Goal: Find specific page/section: Find specific page/section

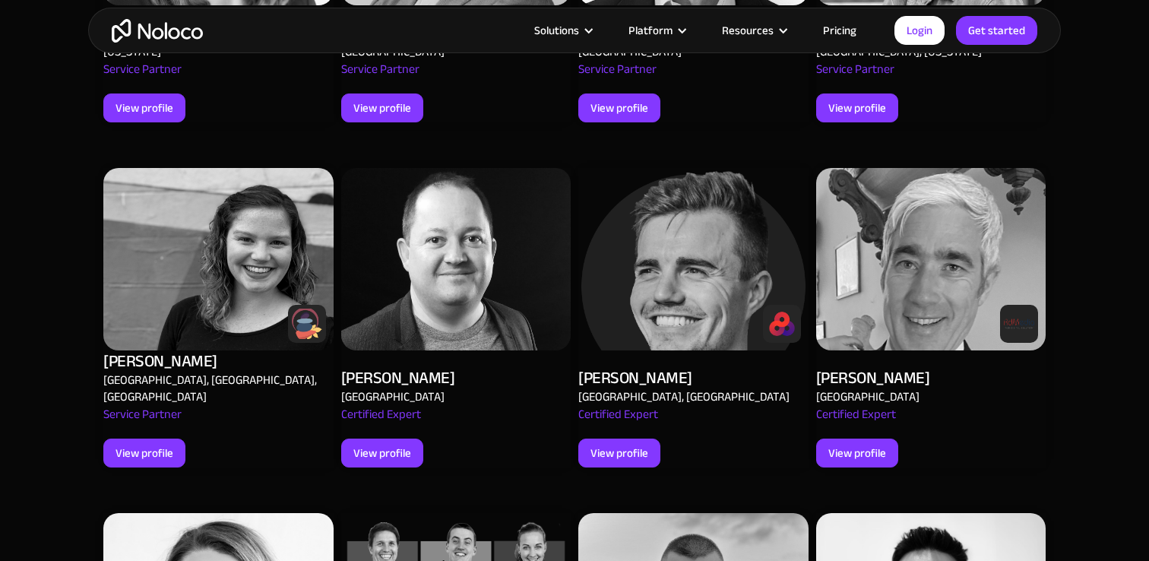
scroll to position [1285, 0]
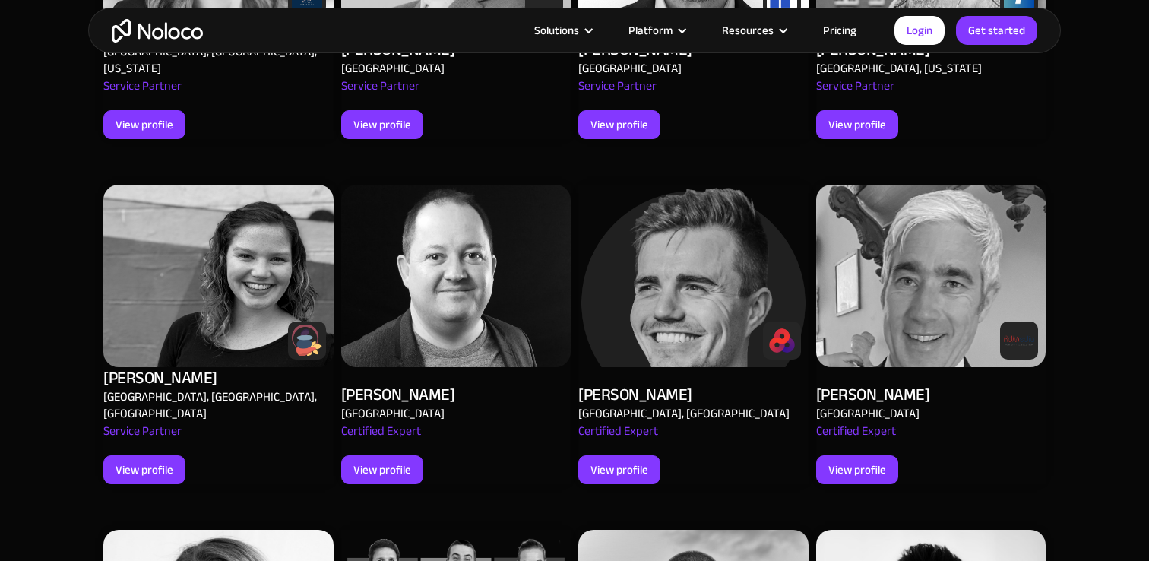
click at [685, 267] on img at bounding box center [693, 276] width 230 height 182
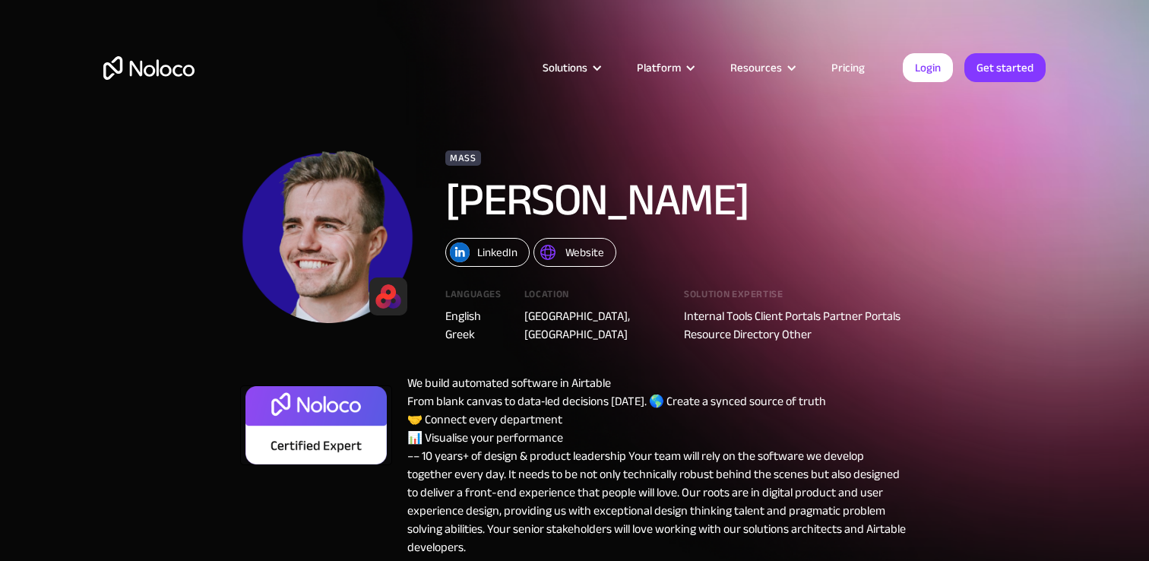
click at [510, 255] on div "LinkedIn" at bounding box center [497, 252] width 40 height 20
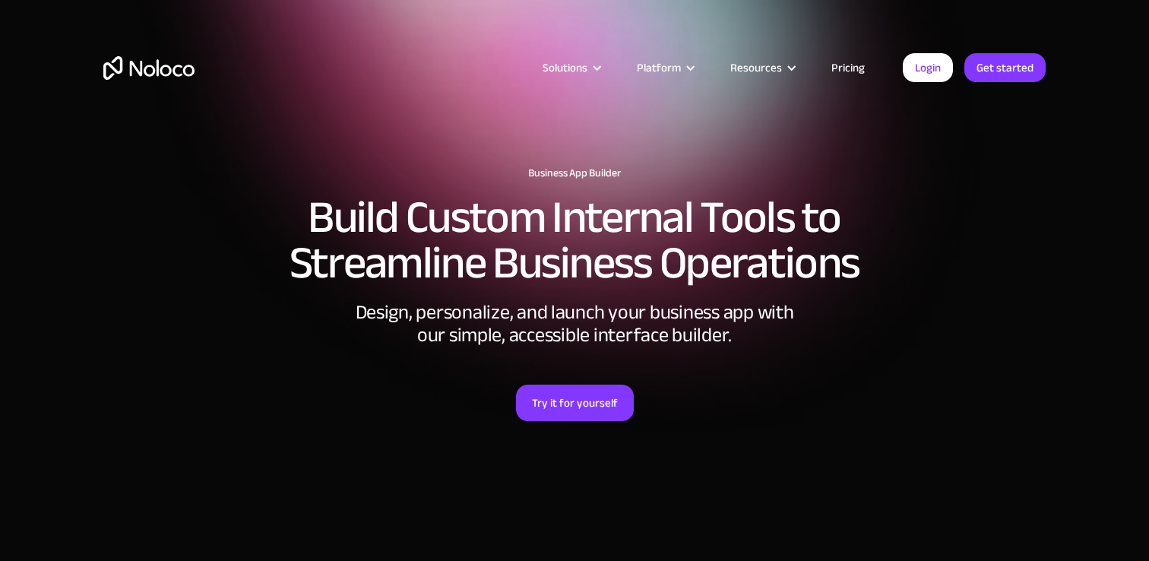
click at [179, 65] on img "home" at bounding box center [148, 68] width 91 height 24
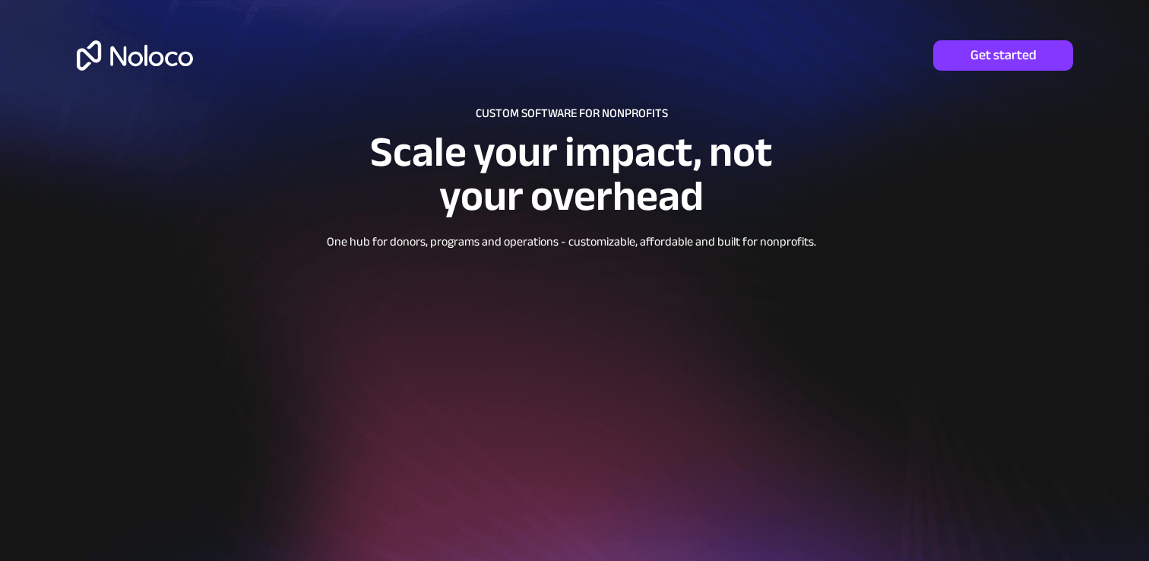
click at [181, 68] on img at bounding box center [135, 55] width 116 height 30
click at [130, 49] on img at bounding box center [135, 55] width 116 height 30
click at [131, 56] on img at bounding box center [135, 55] width 116 height 30
click at [139, 51] on img at bounding box center [135, 55] width 116 height 30
click at [146, 67] on img at bounding box center [135, 55] width 116 height 30
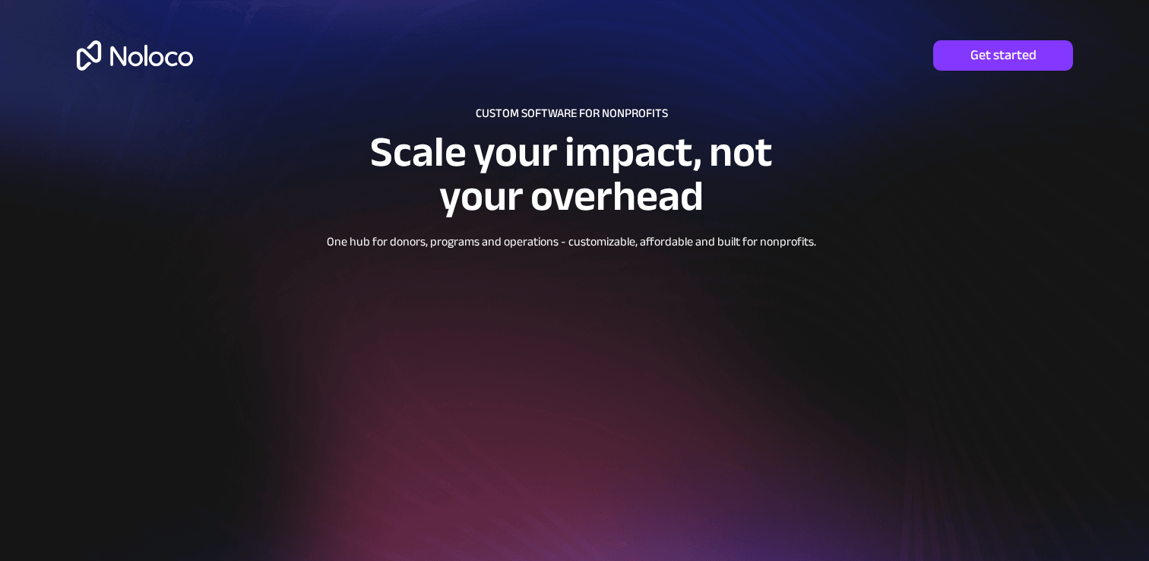
click at [170, 78] on div at bounding box center [574, 375] width 1094 height 751
click at [169, 56] on img at bounding box center [135, 55] width 116 height 30
click at [168, 60] on img at bounding box center [135, 55] width 116 height 30
click at [183, 61] on img at bounding box center [135, 55] width 116 height 30
click at [180, 68] on img at bounding box center [135, 55] width 116 height 30
